Goal: Book appointment/travel/reservation

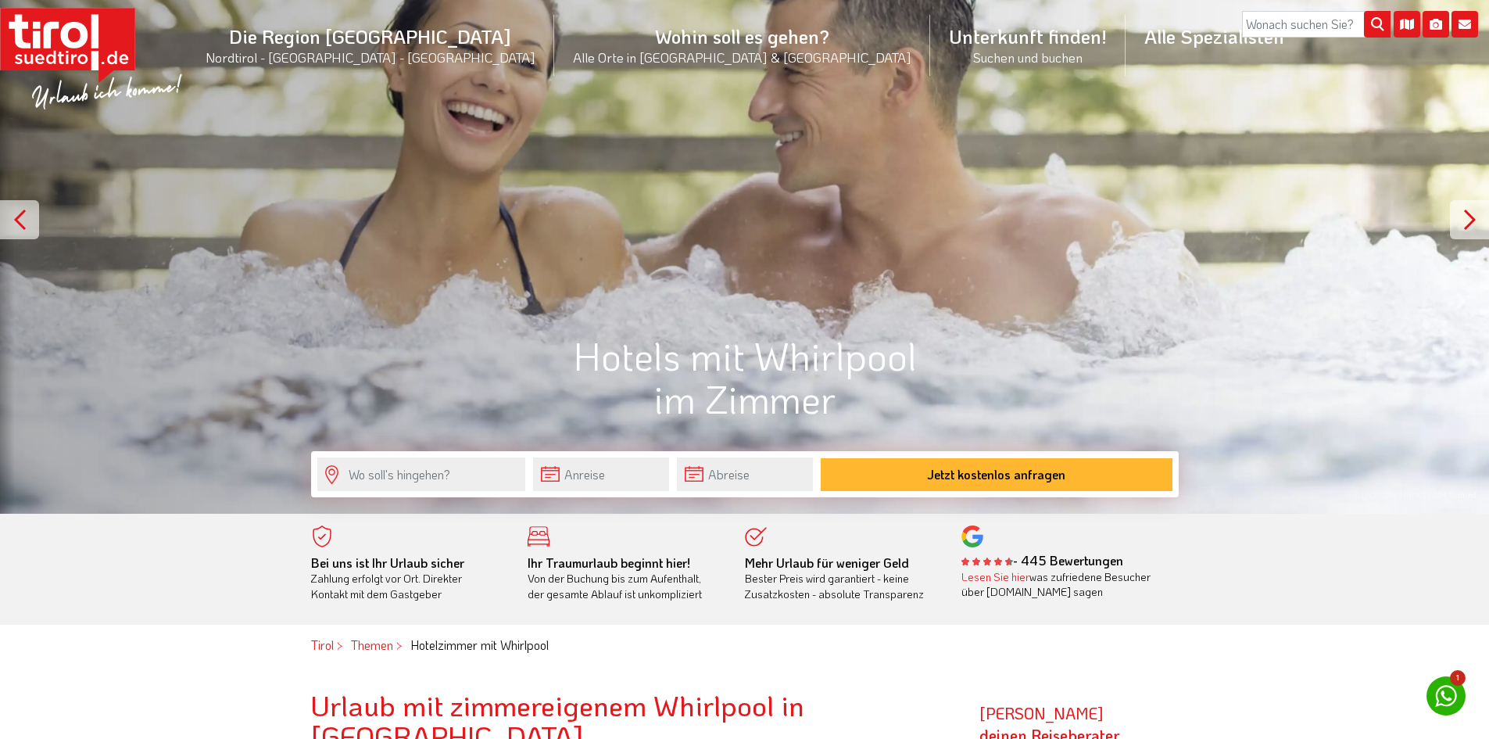
scroll to position [156, 0]
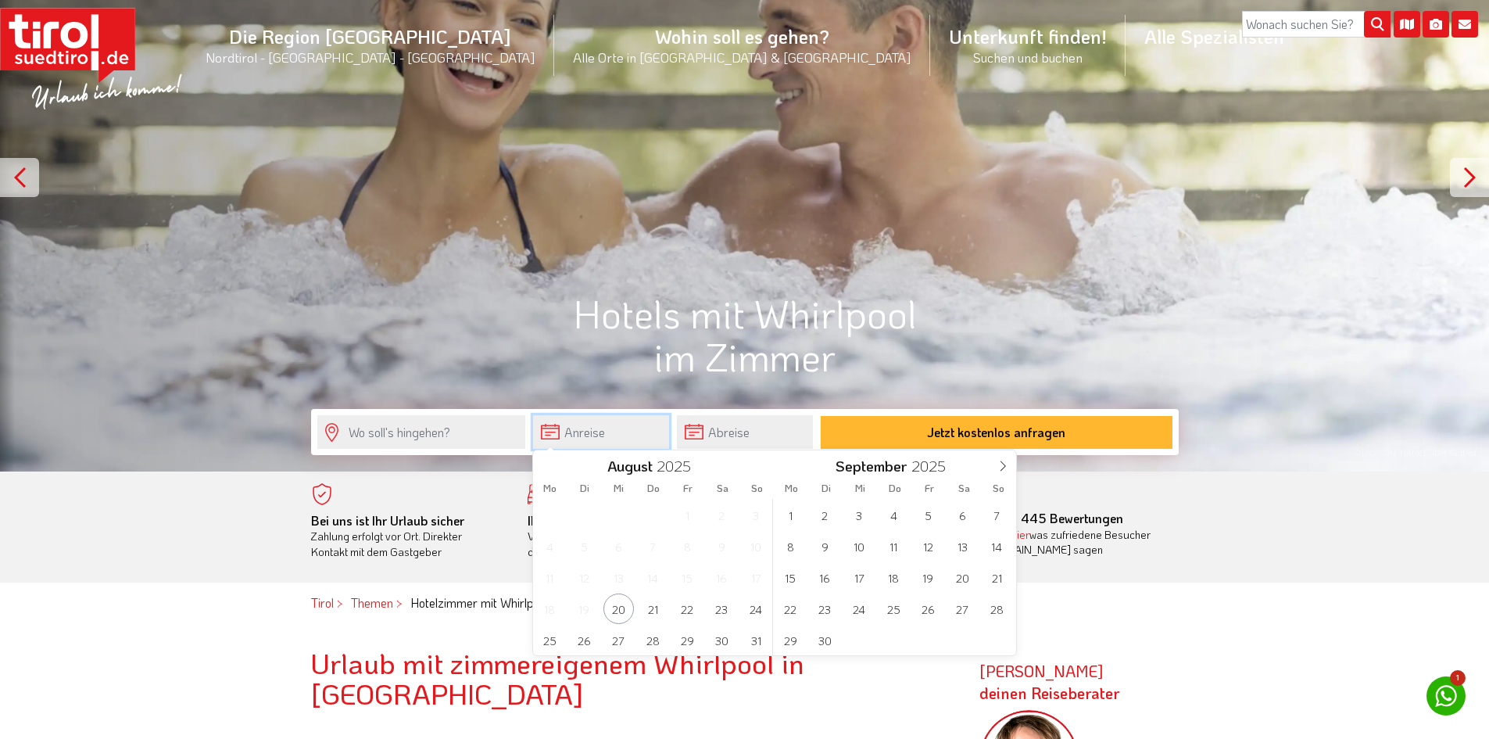
click at [604, 432] on input "text" at bounding box center [601, 432] width 136 height 34
click at [1006, 466] on icon at bounding box center [1003, 465] width 11 height 11
click at [1006, 465] on icon at bounding box center [1003, 465] width 11 height 11
click at [783, 615] on span "17" at bounding box center [791, 608] width 30 height 30
click at [659, 611] on span "20" at bounding box center [653, 608] width 30 height 30
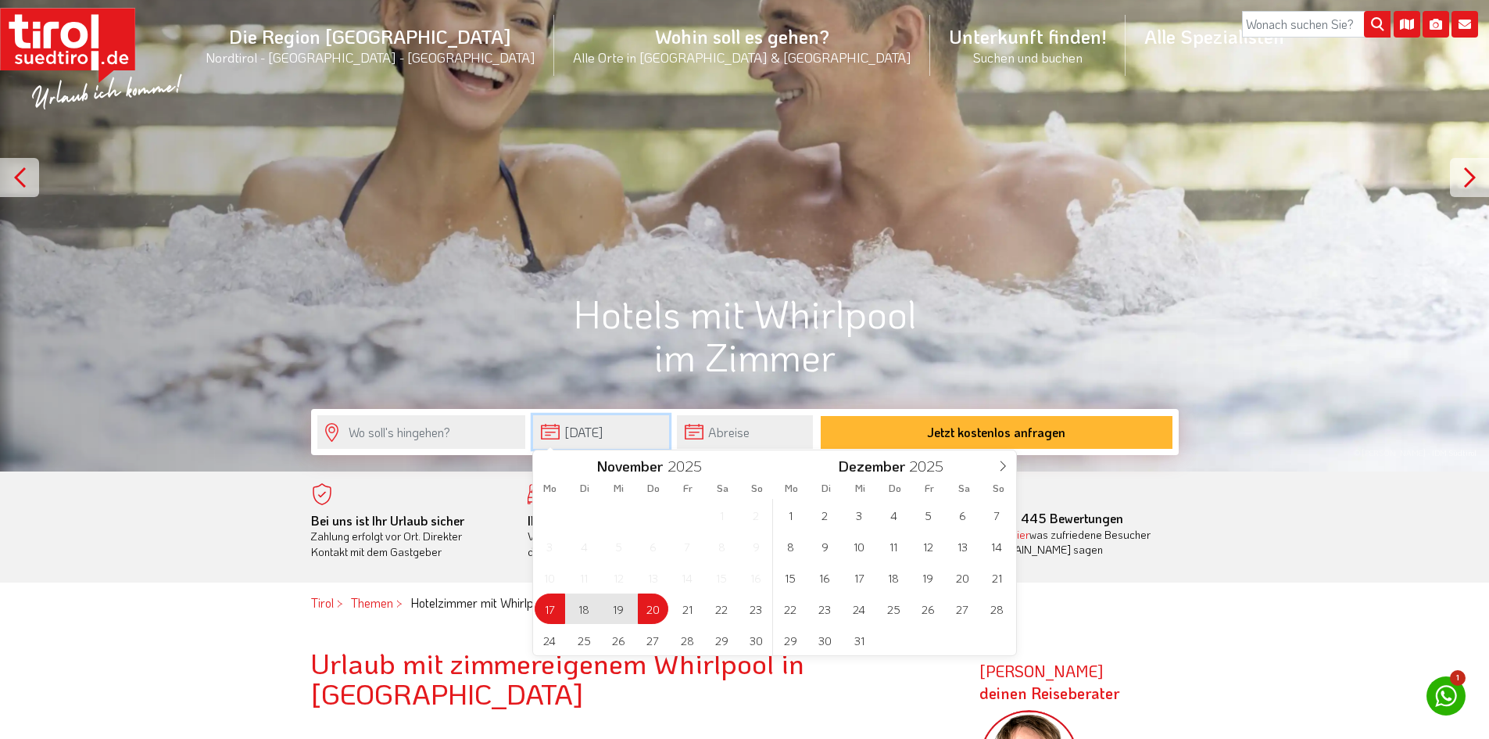
type input "[DATE]"
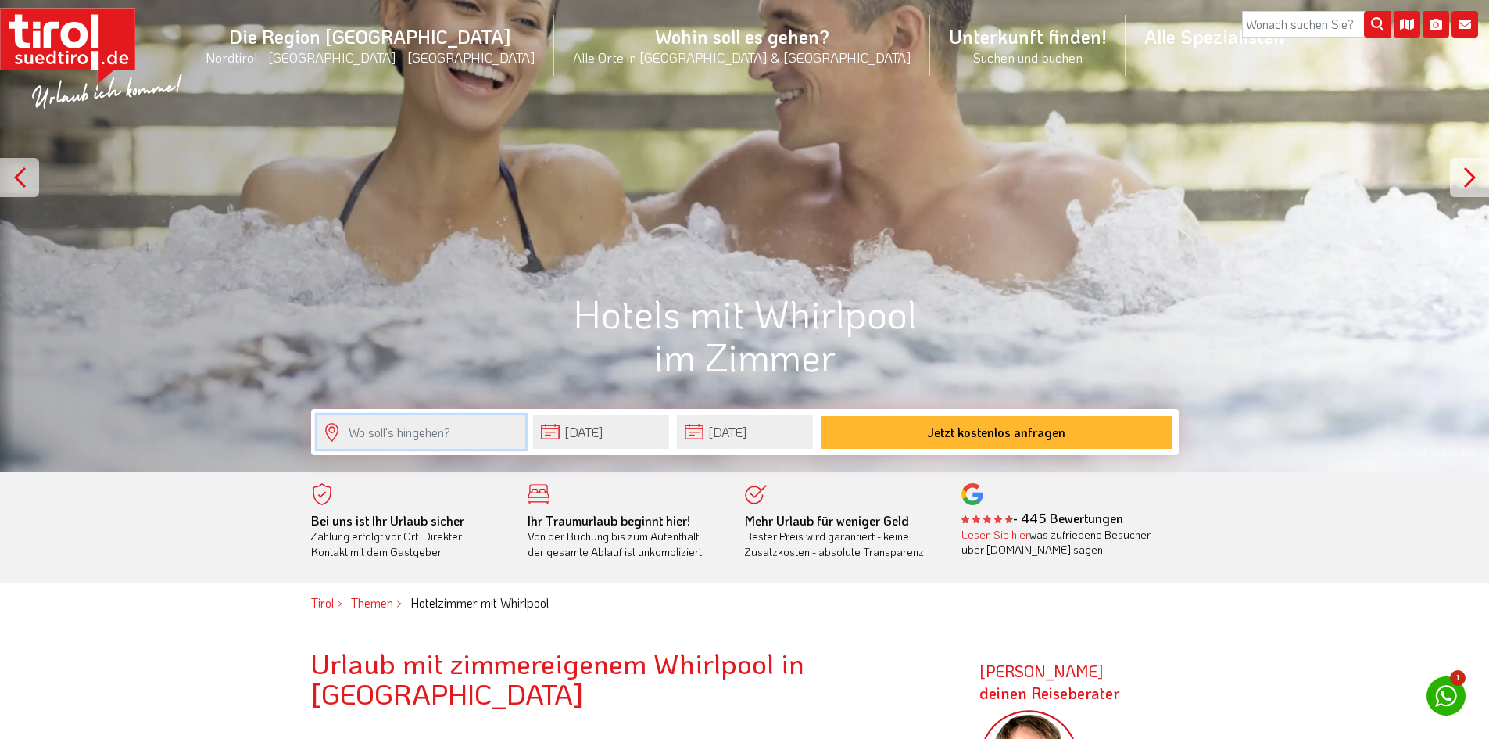
click at [471, 435] on input "text" at bounding box center [421, 432] width 208 height 34
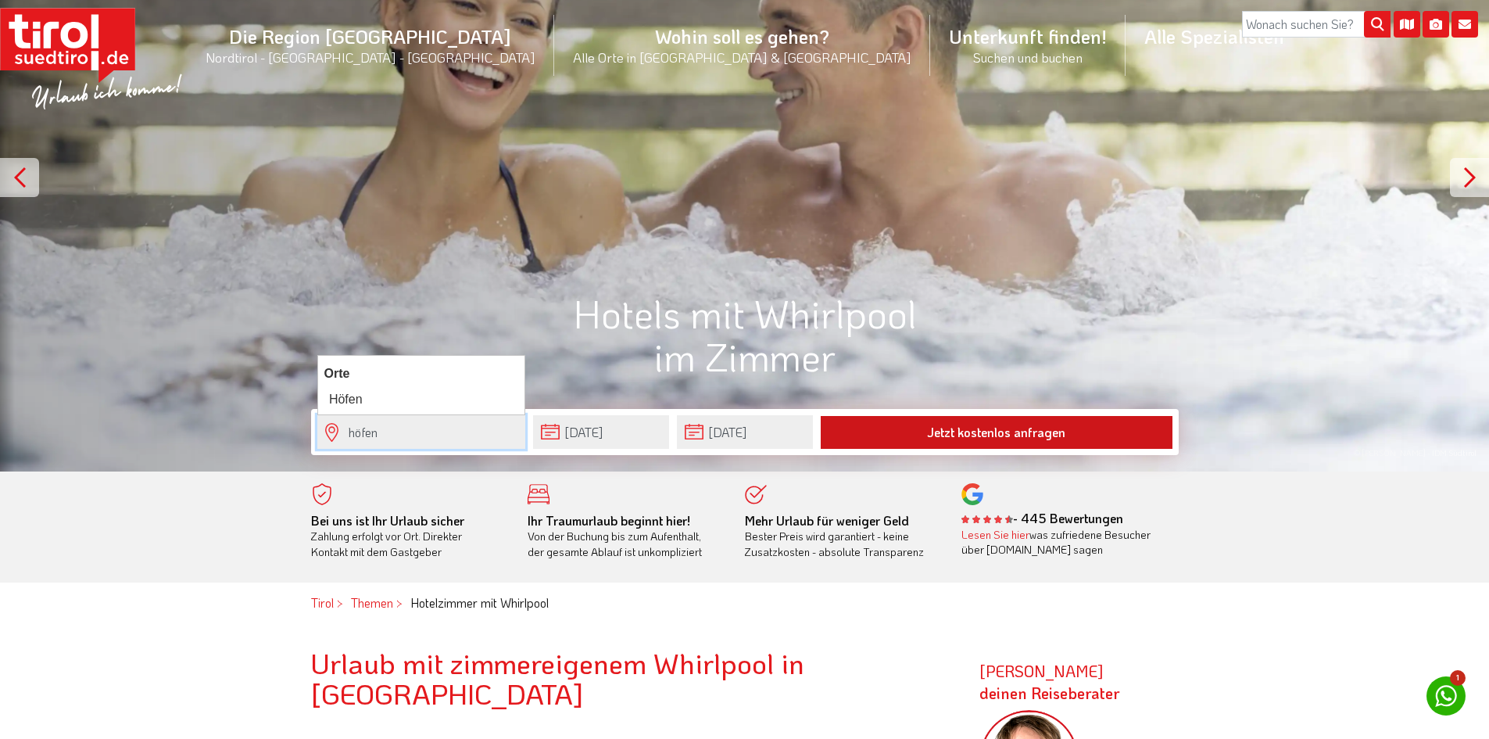
type input "höfen"
click at [910, 440] on button "Jetzt kostenlos anfragen" at bounding box center [997, 432] width 352 height 33
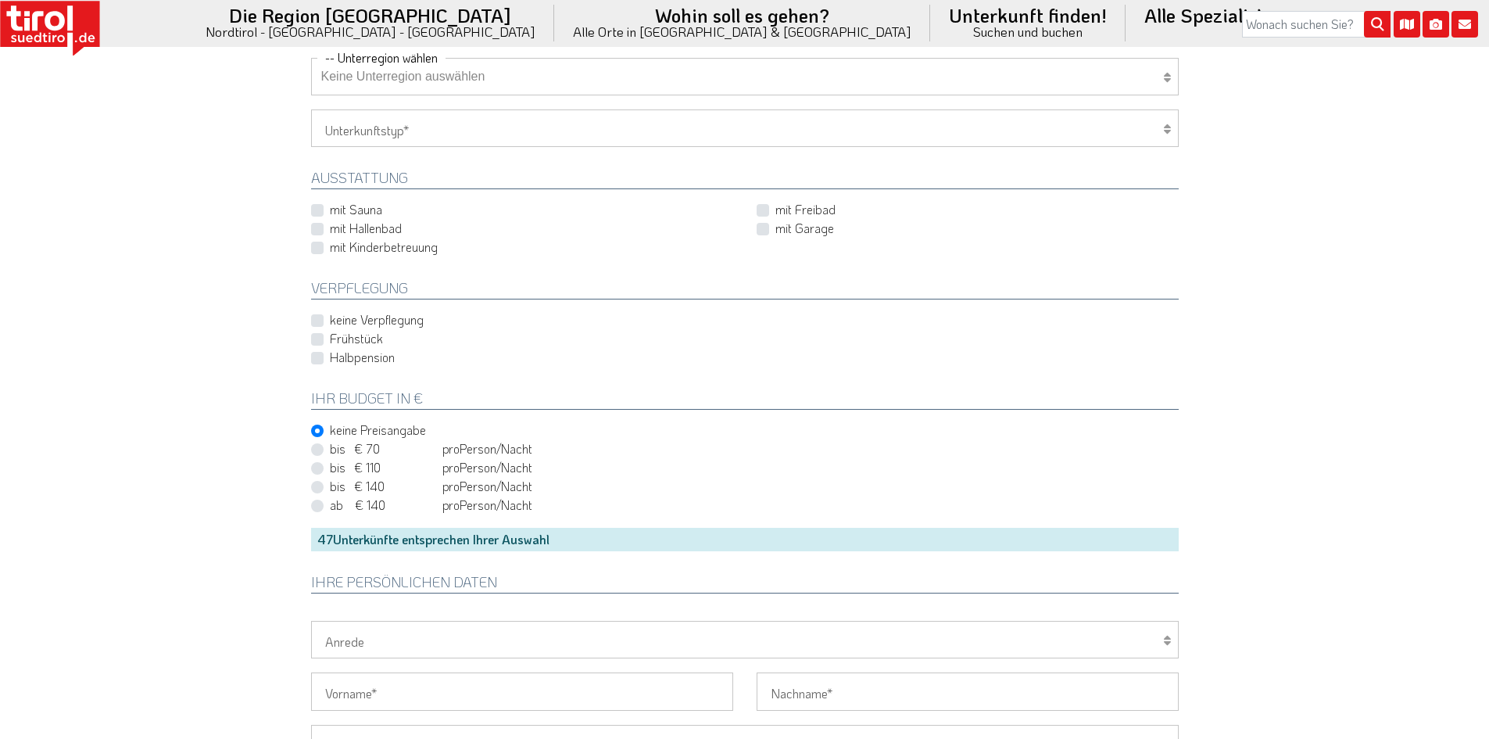
scroll to position [704, 0]
